Goal: Check status: Check status

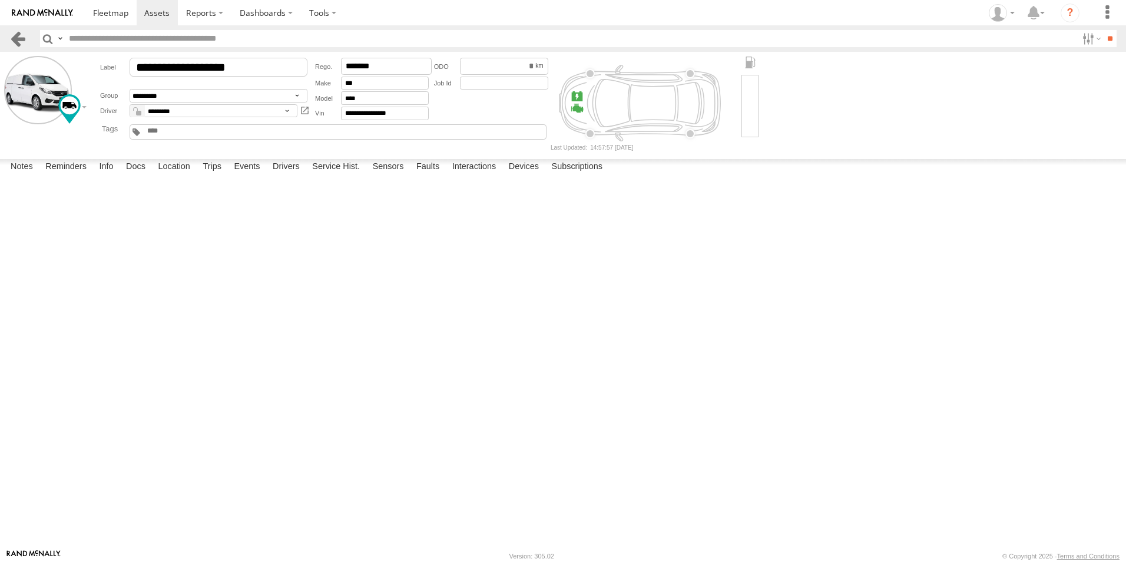
click at [26, 43] on link at bounding box center [17, 38] width 17 height 17
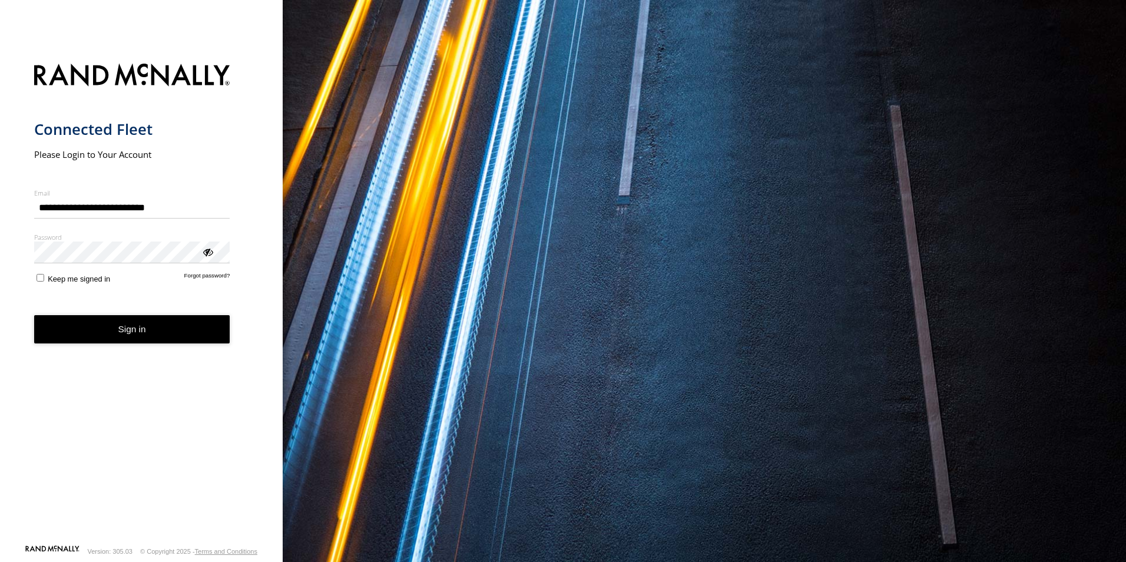
click at [149, 336] on button "Sign in" at bounding box center [132, 329] width 196 height 29
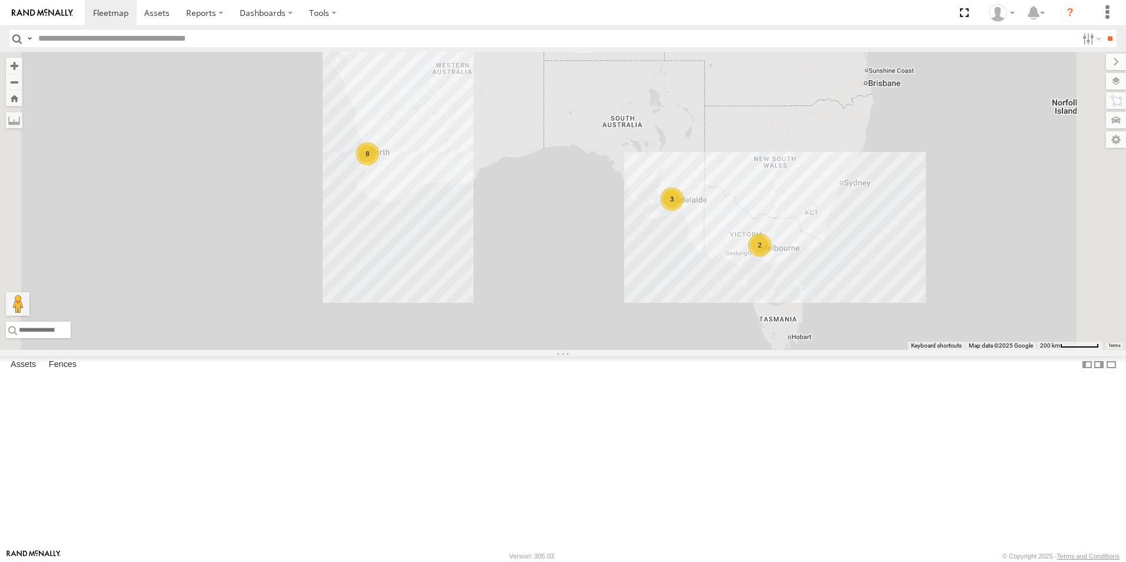
click at [0, 0] on link at bounding box center [0, 0] width 0 height 0
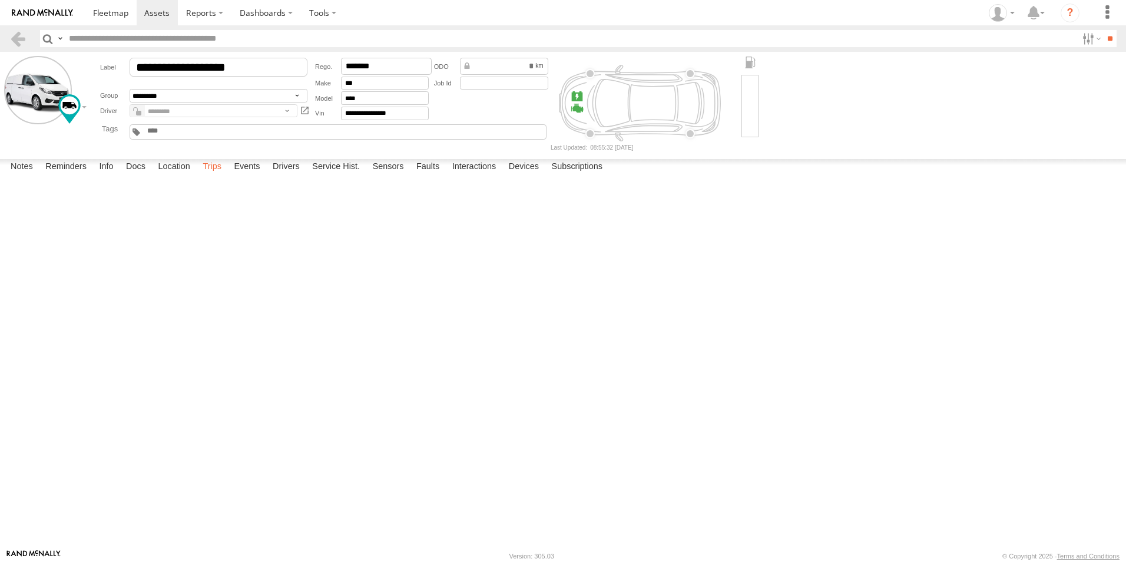
click at [213, 175] on label "Trips" at bounding box center [212, 167] width 31 height 16
click at [24, 36] on link at bounding box center [17, 38] width 17 height 17
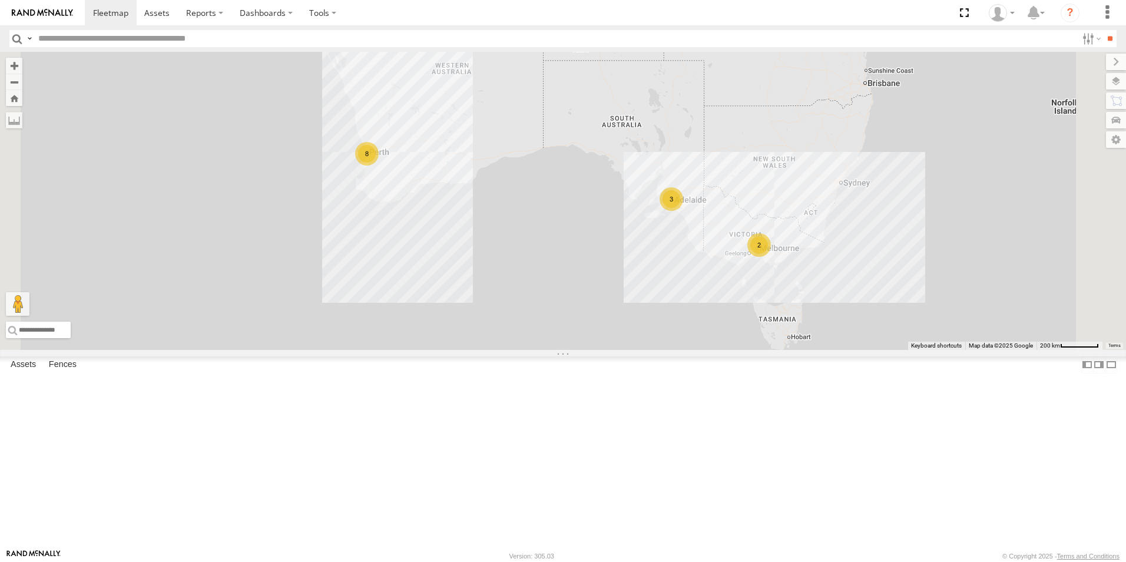
click at [0, 0] on link at bounding box center [0, 0] width 0 height 0
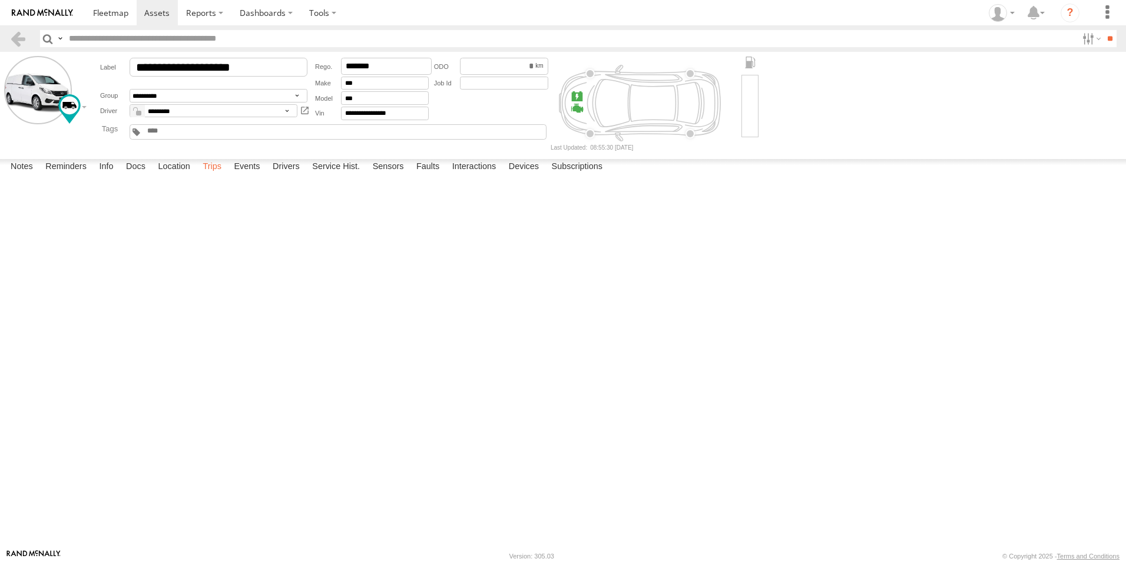
drag, startPoint x: 0, startPoint y: 0, endPoint x: 223, endPoint y: 533, distance: 577.6
click at [227, 175] on label "Trips" at bounding box center [212, 167] width 31 height 16
click at [27, 40] on section at bounding box center [19, 38] width 21 height 17
click at [19, 42] on link at bounding box center [17, 38] width 17 height 17
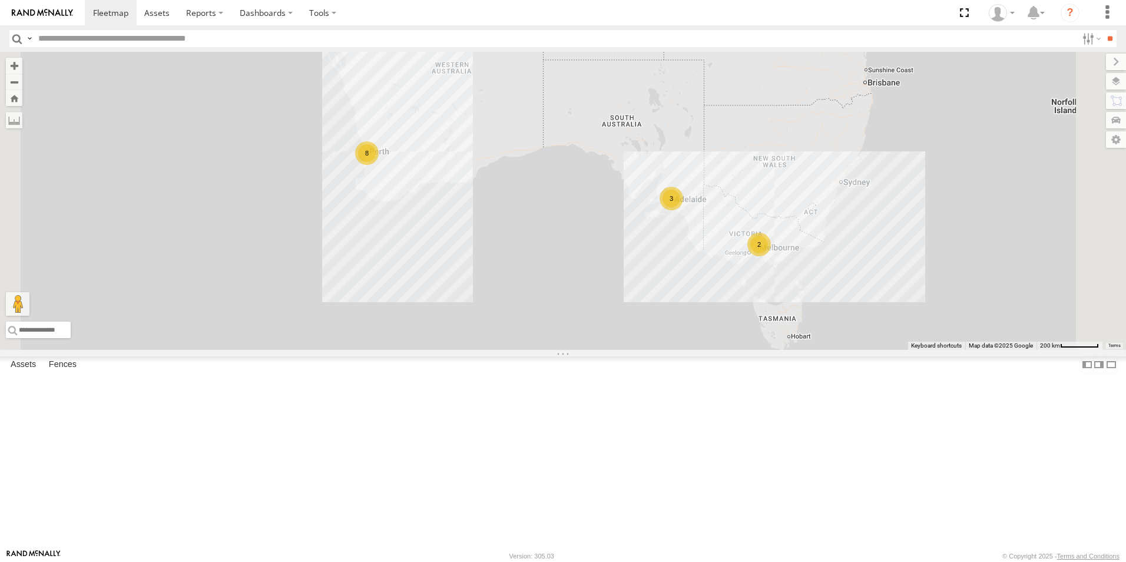
click at [0, 0] on link at bounding box center [0, 0] width 0 height 0
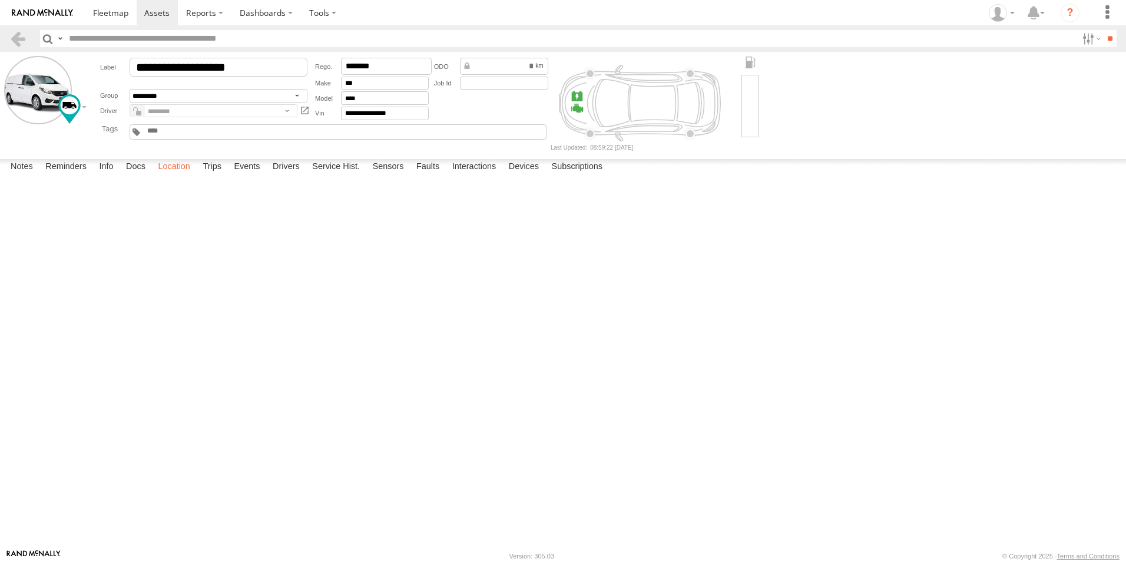
click at [179, 175] on label "Location" at bounding box center [174, 167] width 44 height 16
drag, startPoint x: 630, startPoint y: 452, endPoint x: 598, endPoint y: 405, distance: 56.8
click at [0, 0] on div "[PERSON_NAME] 1IEH247" at bounding box center [0, 0] width 0 height 0
click at [27, 43] on section at bounding box center [19, 38] width 21 height 17
click at [24, 39] on link at bounding box center [17, 38] width 17 height 17
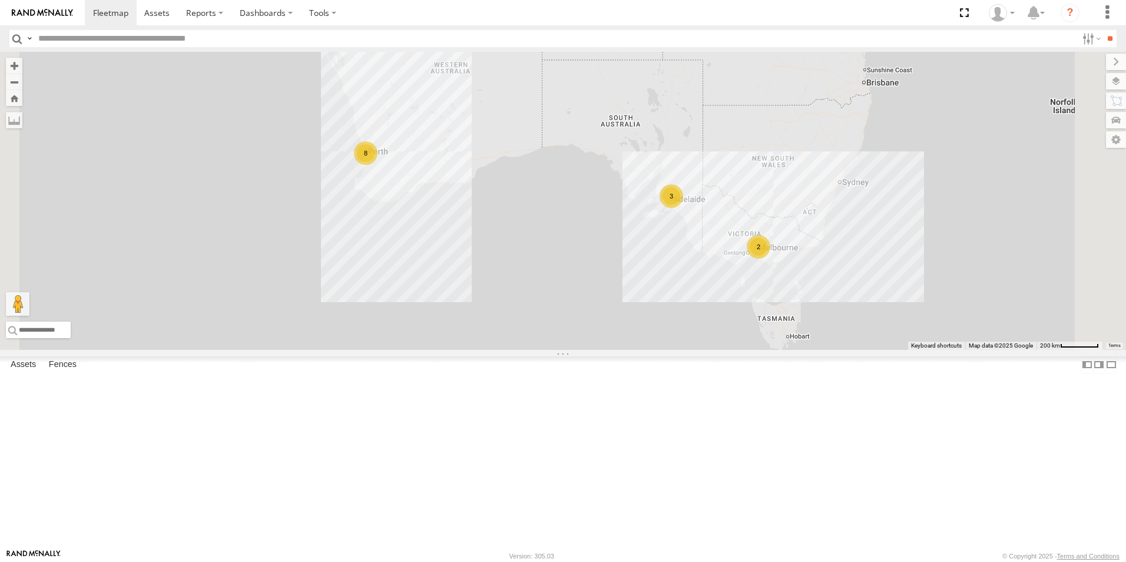
click at [0, 0] on link at bounding box center [0, 0] width 0 height 0
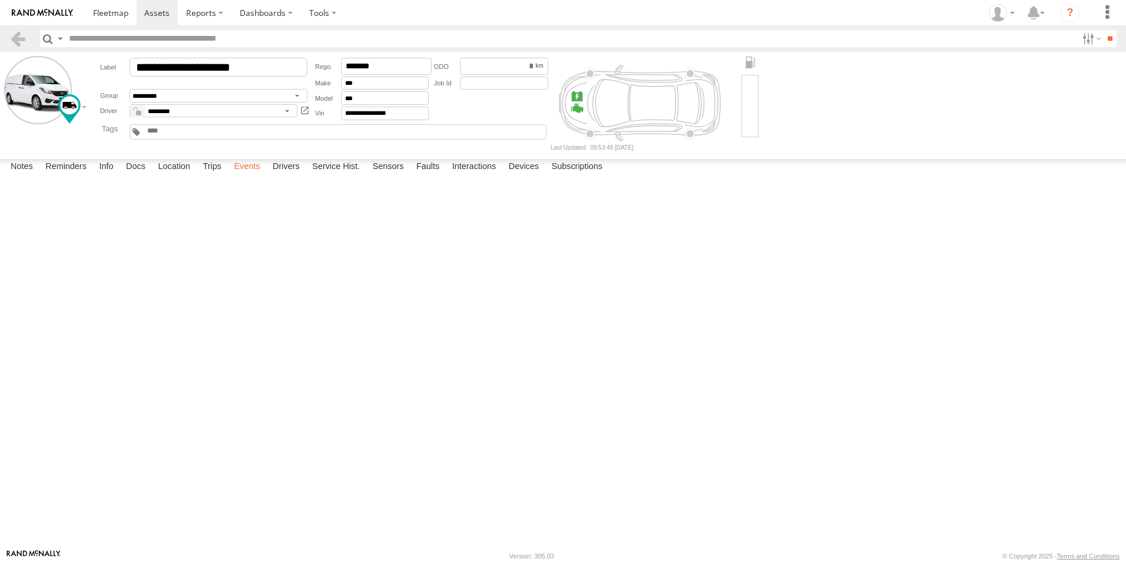
click at [222, 175] on label "Trips" at bounding box center [212, 167] width 31 height 16
click at [17, 36] on link at bounding box center [17, 38] width 17 height 17
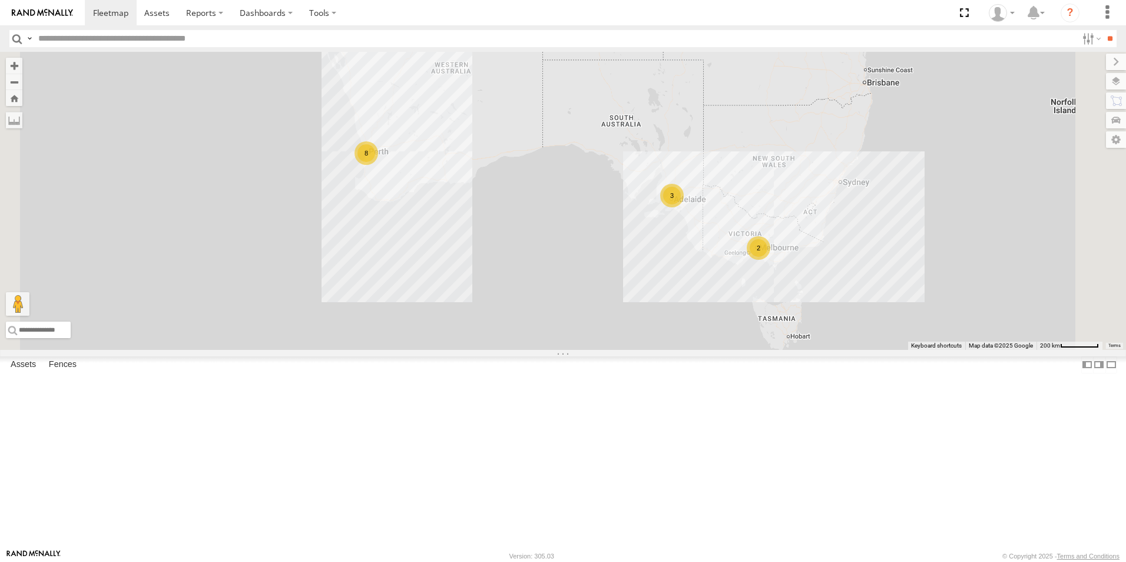
click at [0, 0] on link at bounding box center [0, 0] width 0 height 0
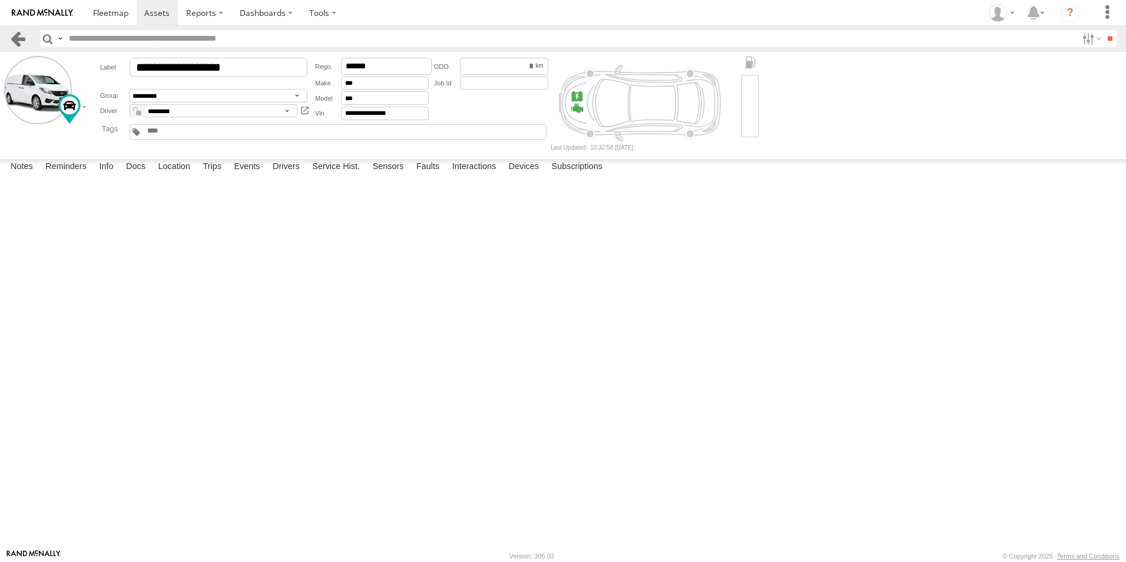
click at [24, 45] on link at bounding box center [17, 38] width 17 height 17
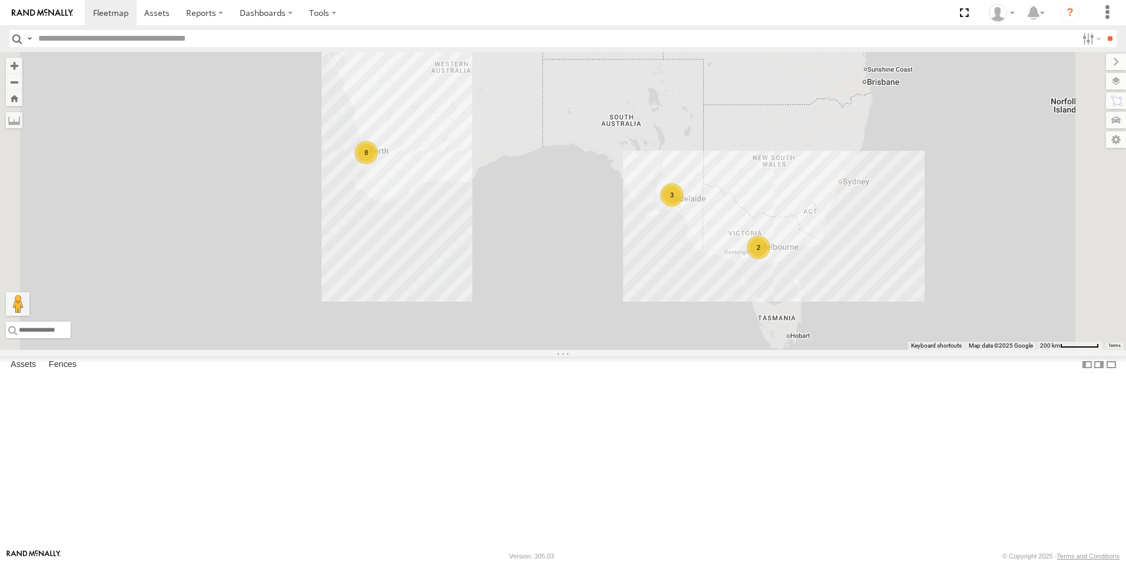
click at [0, 0] on link at bounding box center [0, 0] width 0 height 0
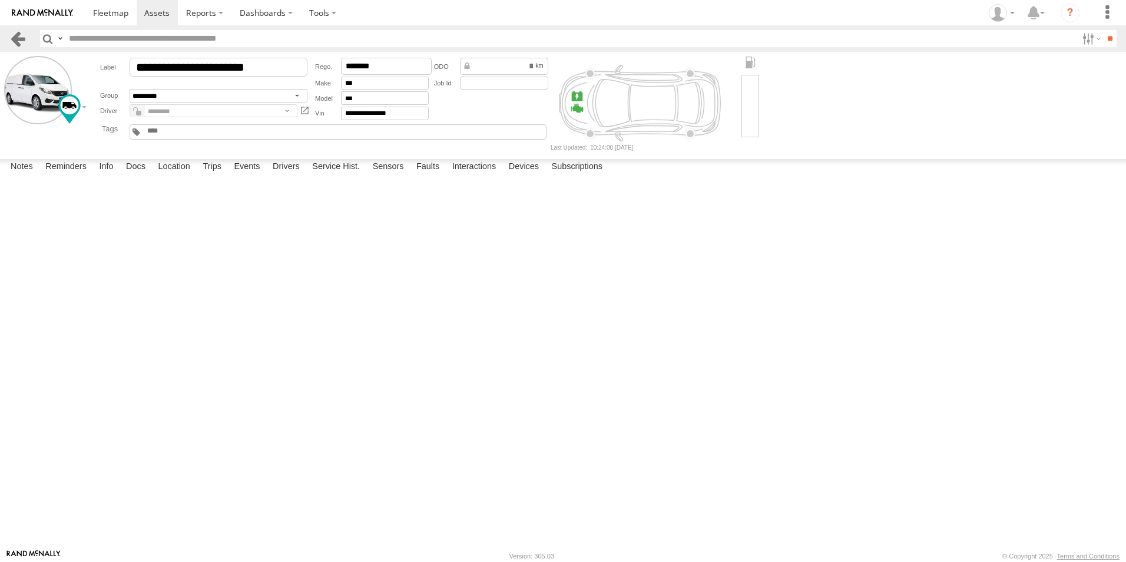
click at [16, 43] on link at bounding box center [17, 38] width 17 height 17
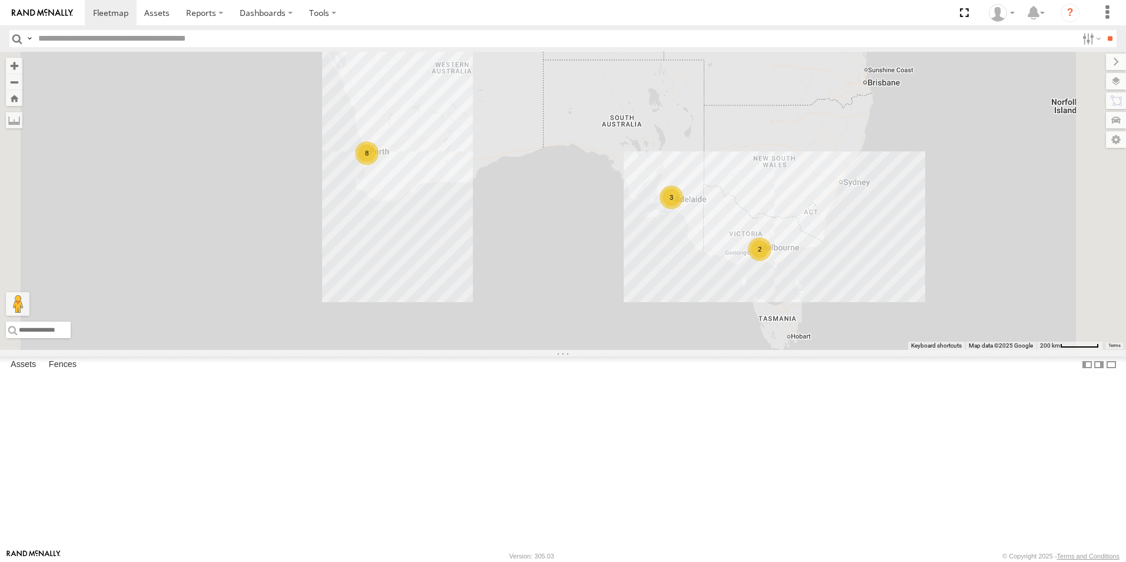
click at [0, 0] on link at bounding box center [0, 0] width 0 height 0
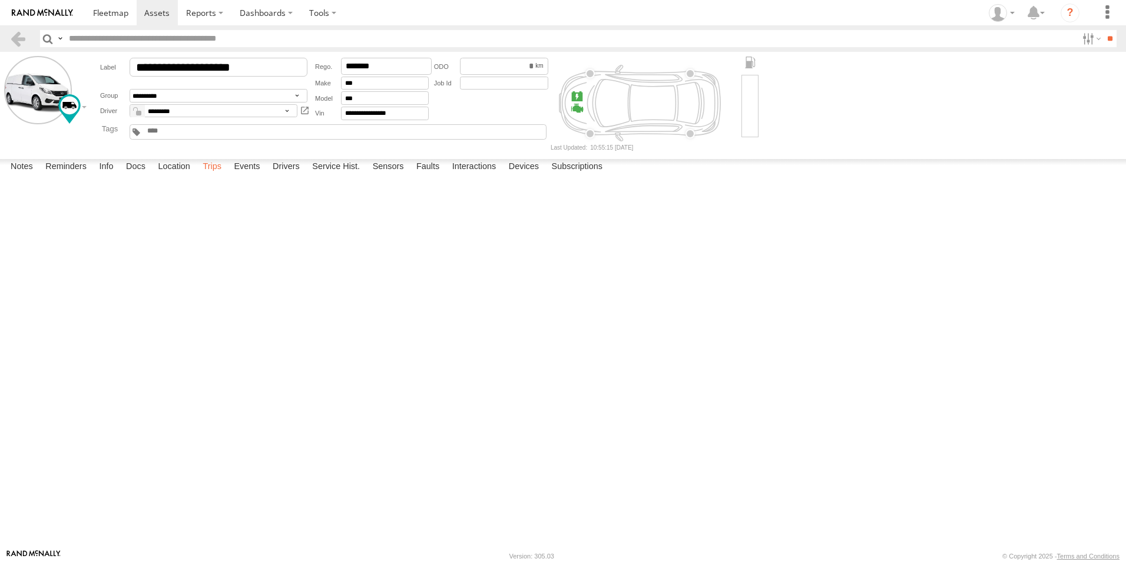
click label "Trips"
click link
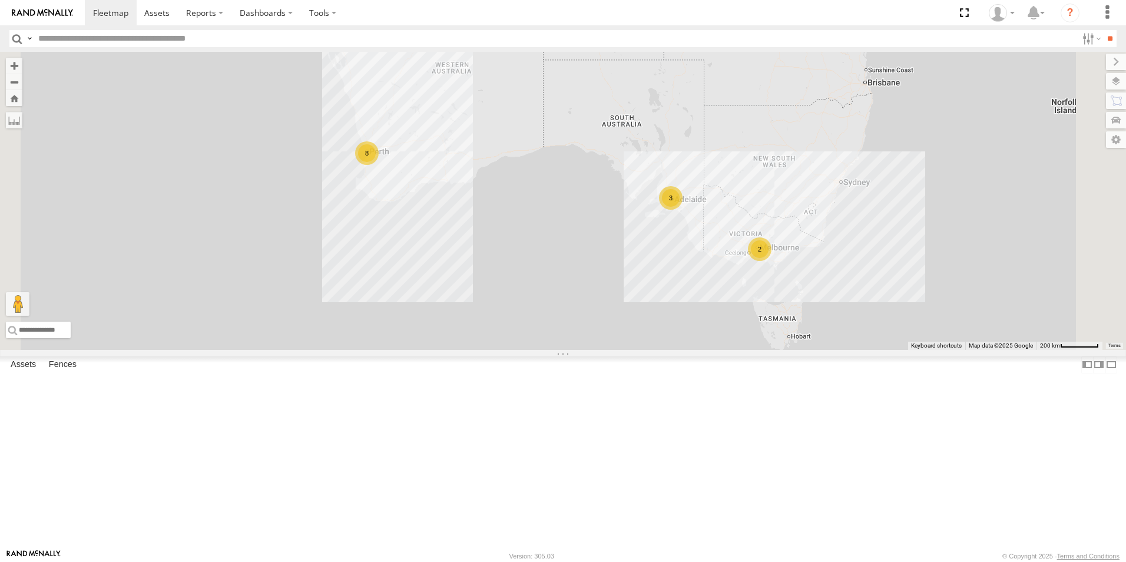
click at [0, 0] on link at bounding box center [0, 0] width 0 height 0
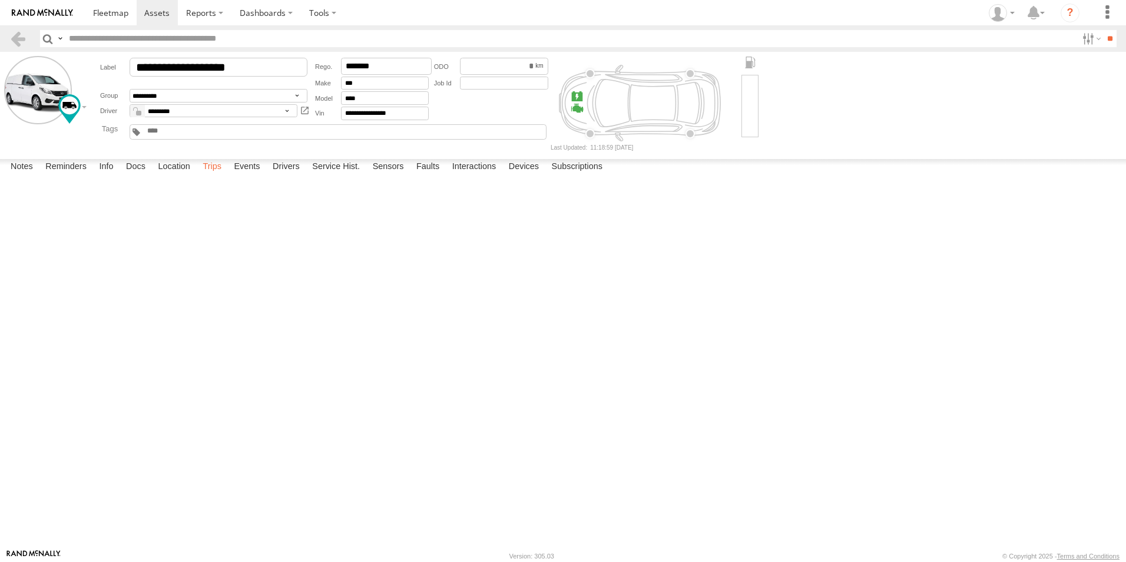
click at [220, 175] on label "Trips" at bounding box center [212, 167] width 31 height 16
click at [21, 45] on link at bounding box center [17, 38] width 17 height 17
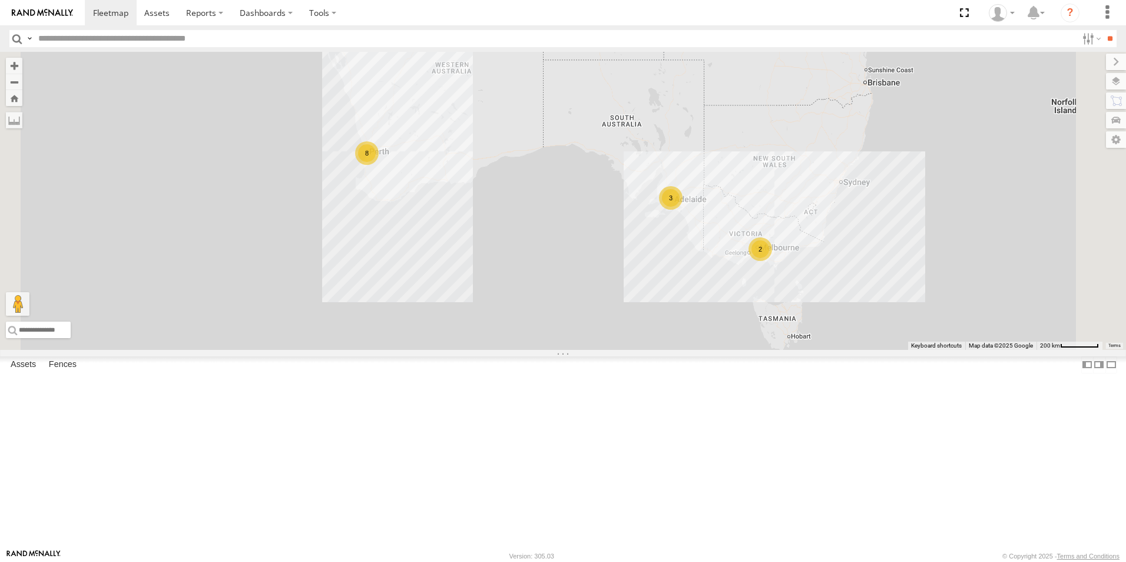
click at [0, 0] on div at bounding box center [0, 0] width 0 height 0
